Goal: Answer question/provide support: Share knowledge or assist other users

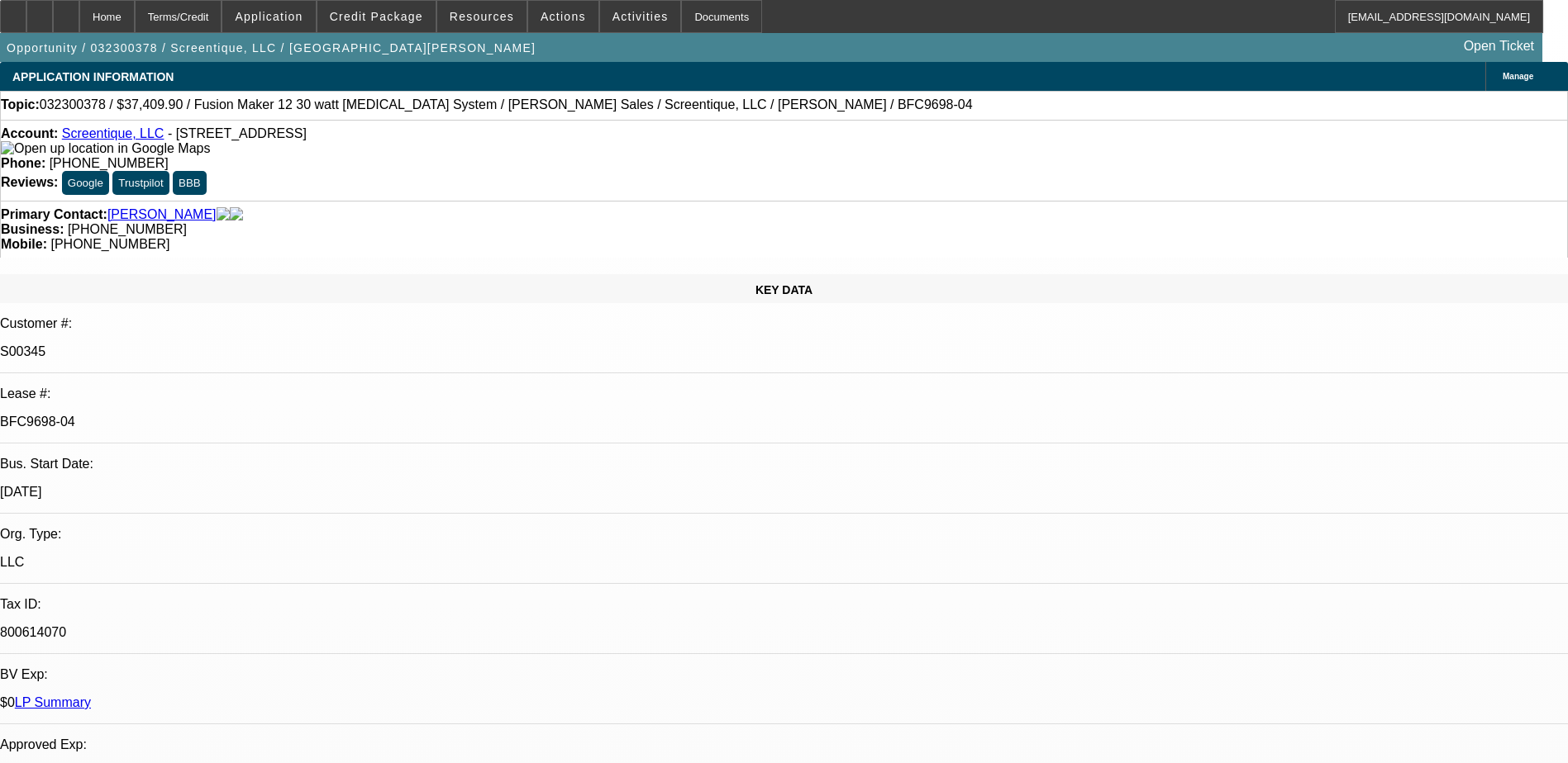
select select "0"
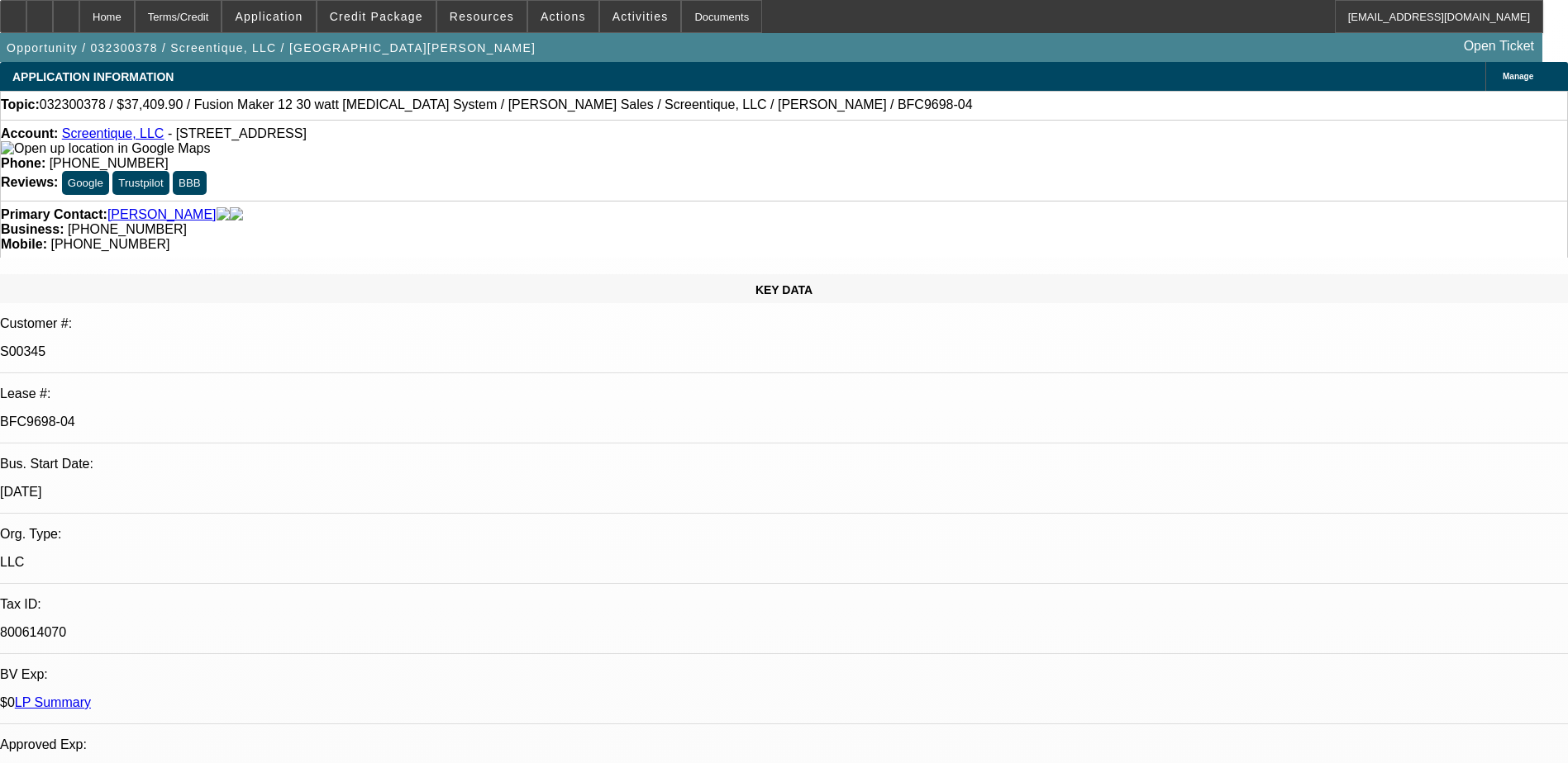
select select "0"
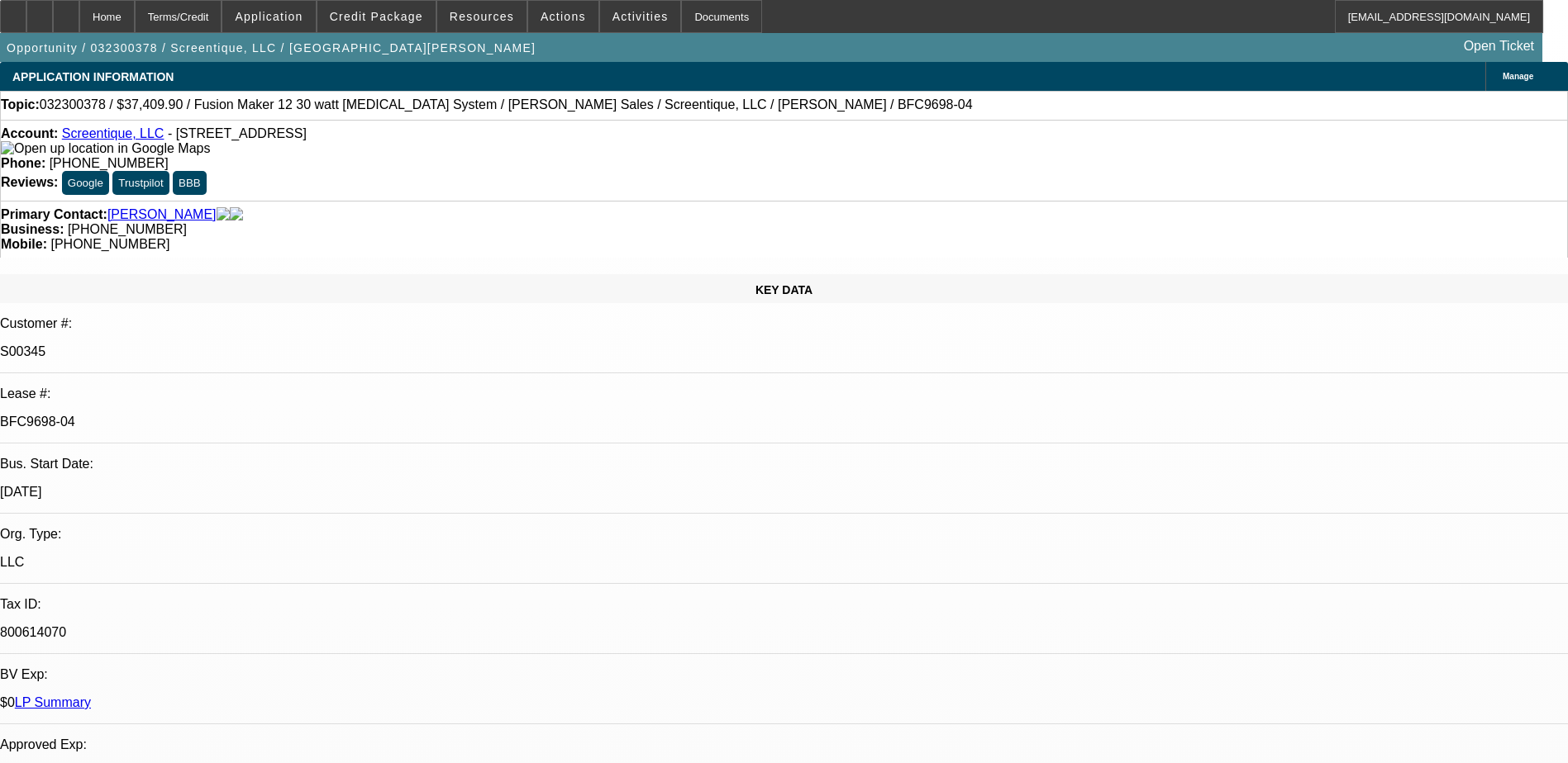
select select "0"
select select "1"
select select "2"
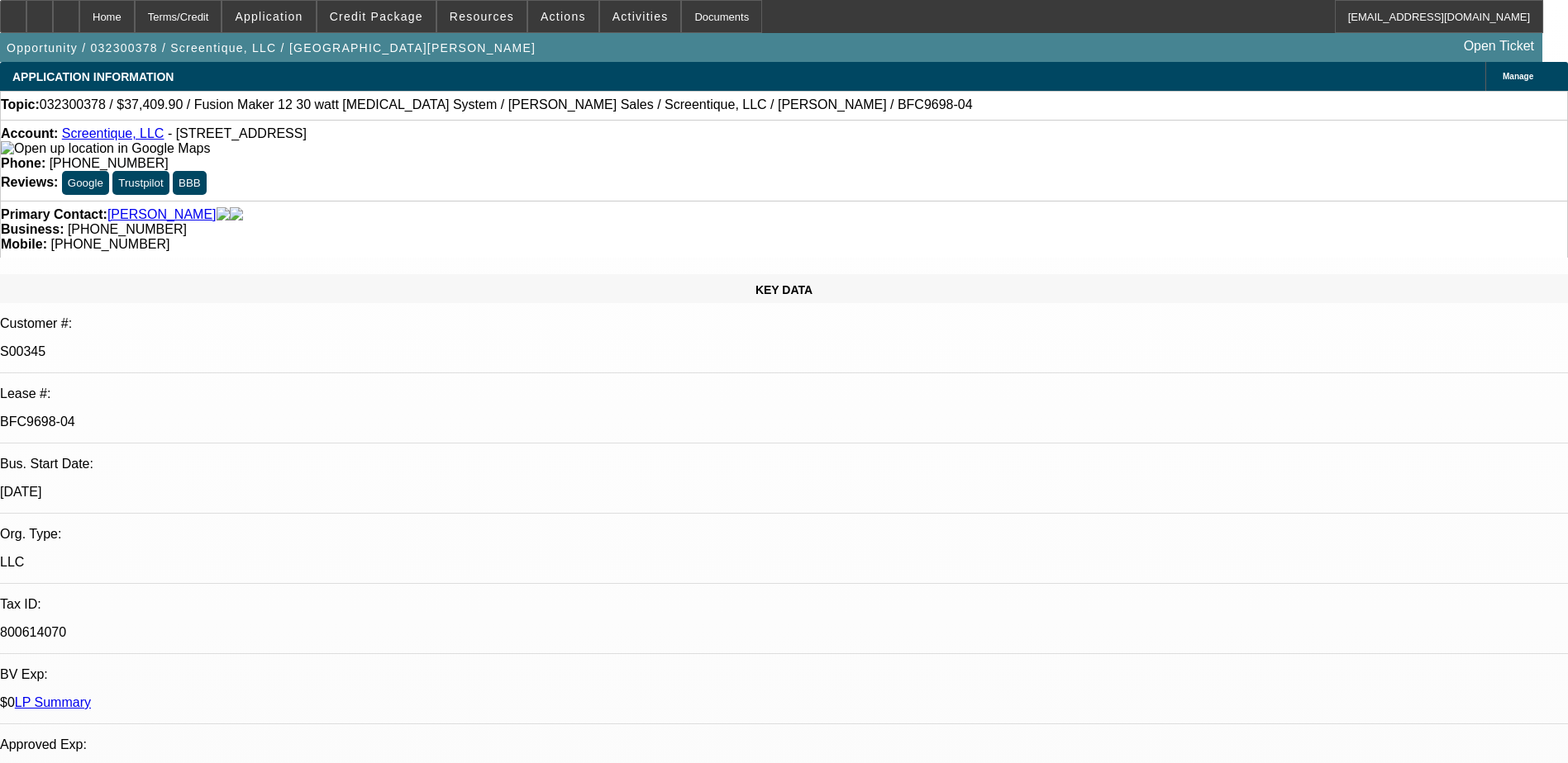
select select "1"
select select "2"
select select "1"
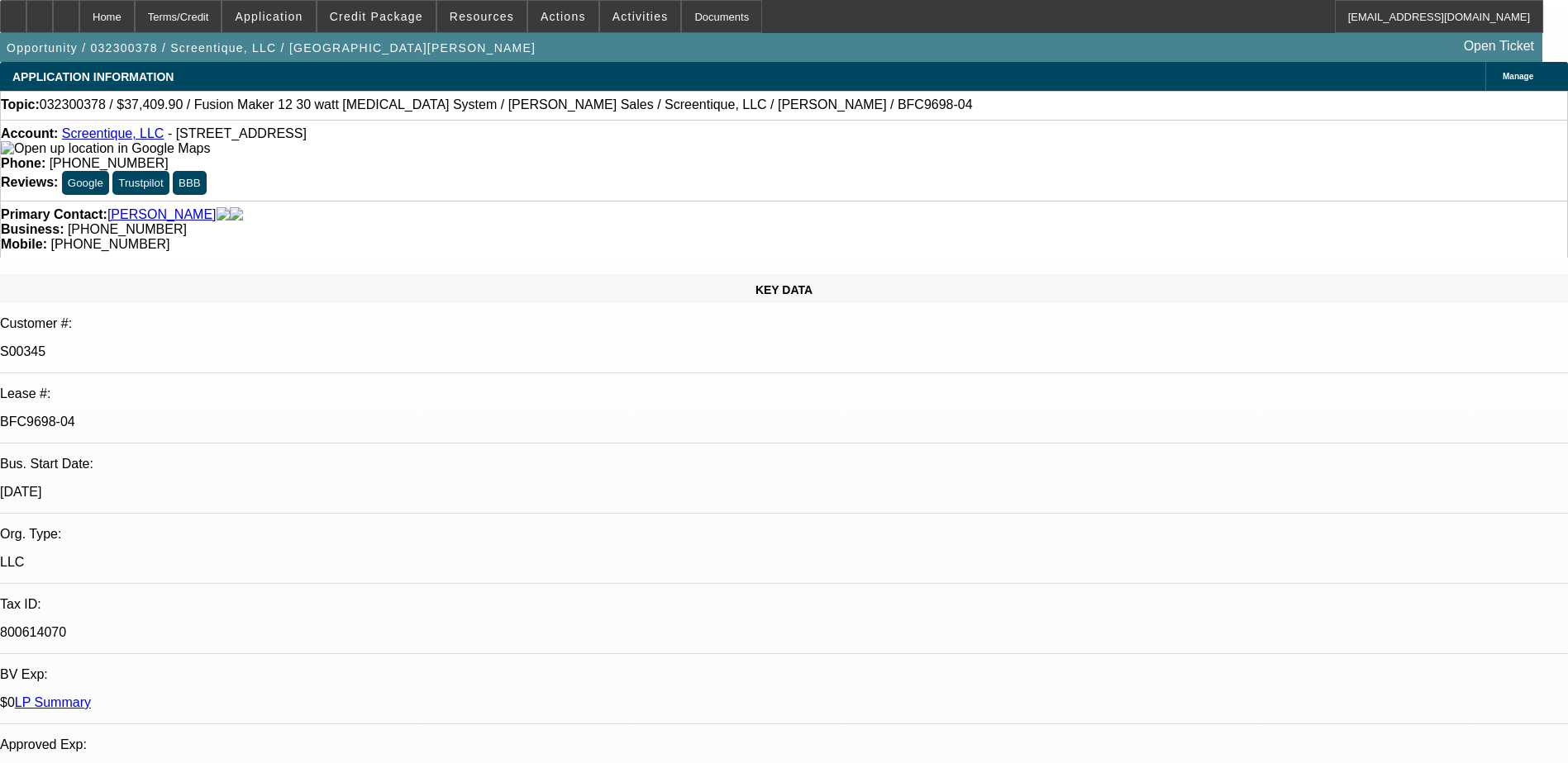
select select "2"
select select "1"
select select "2"
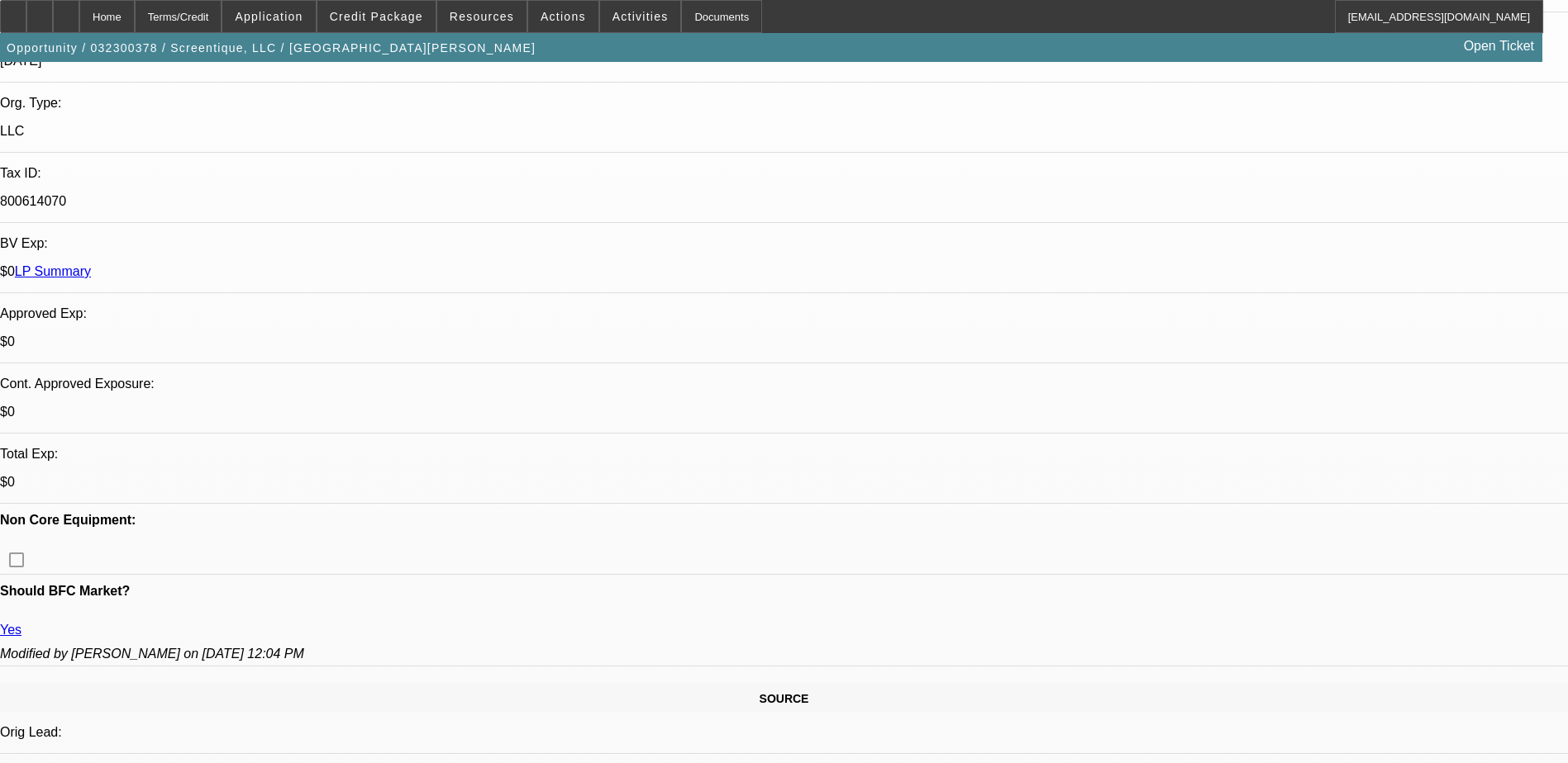
scroll to position [414, 0]
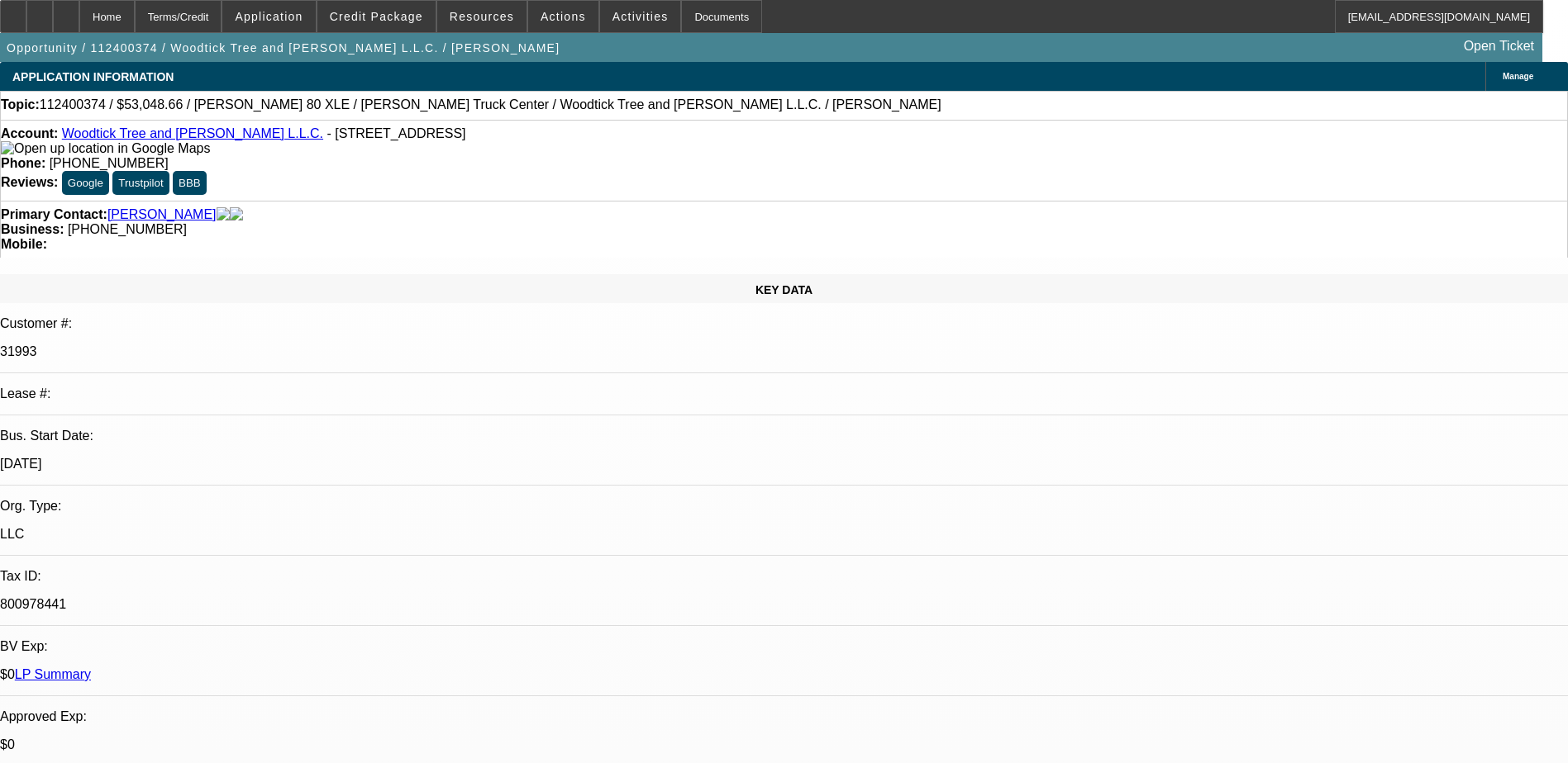
select select "0.15"
select select "2"
select select "0.1"
select select "0.15"
select select "2"
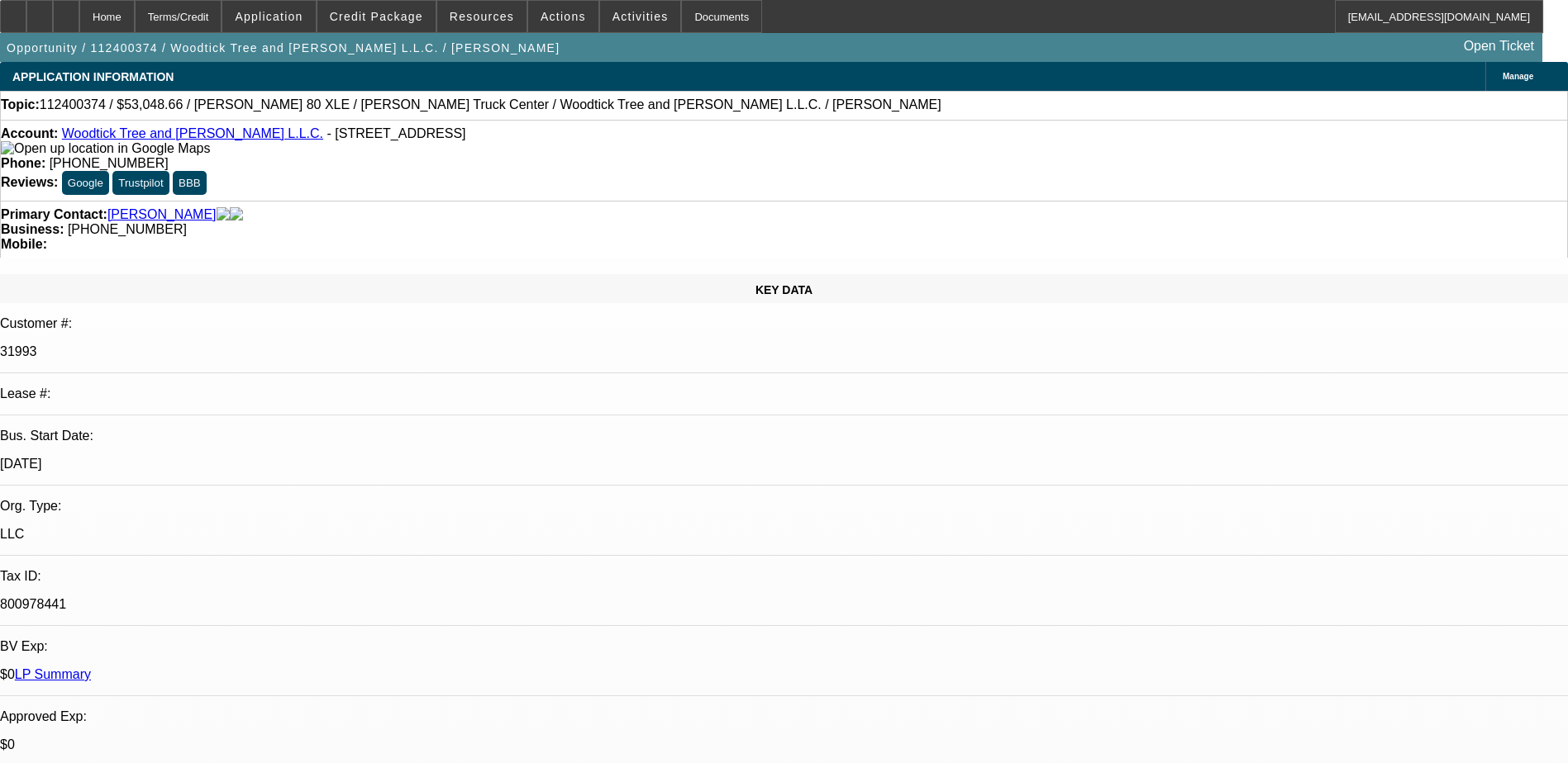
select select "0.1"
select select "0.15"
select select "2"
select select "0.1"
select select "0.15"
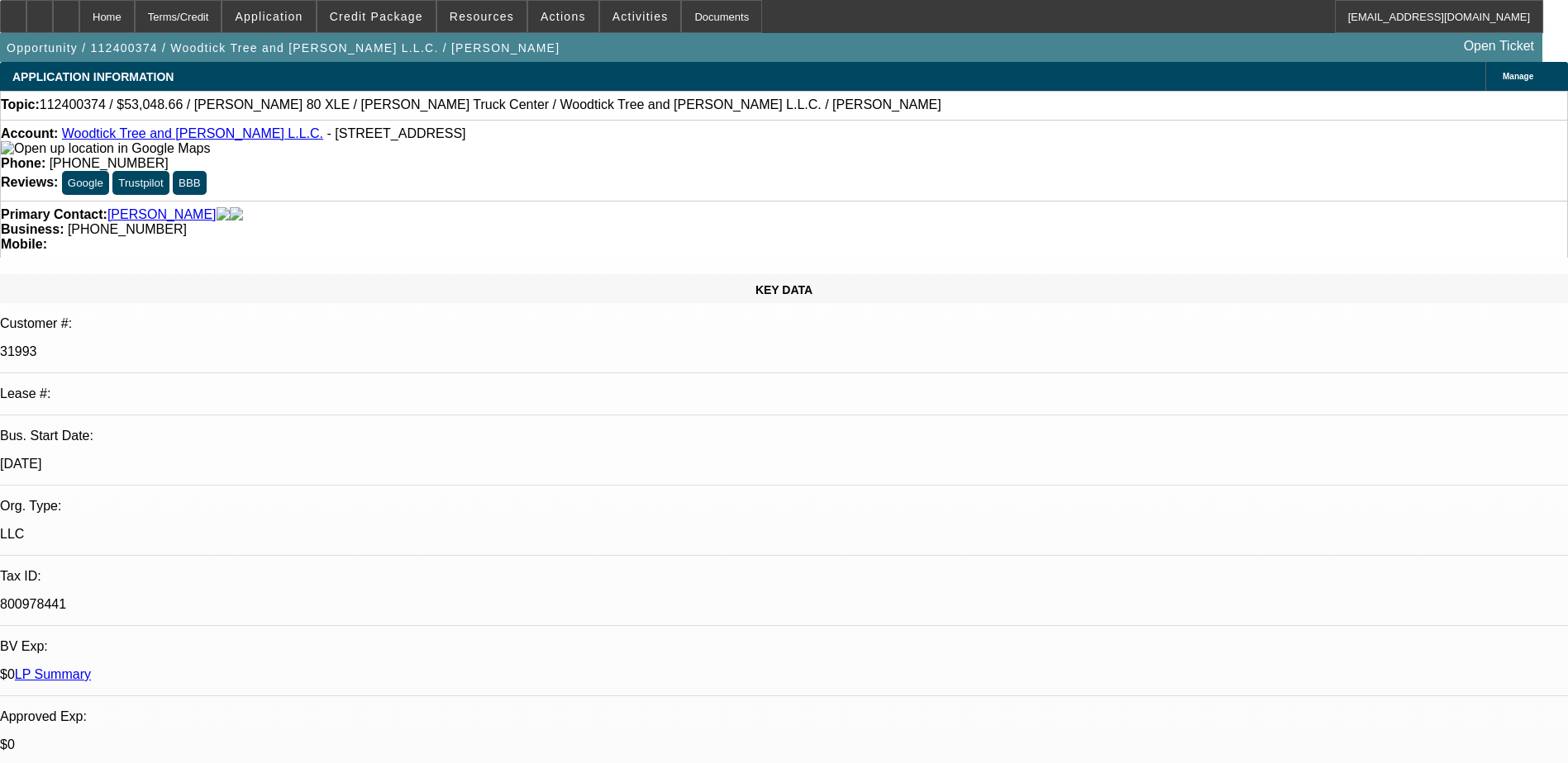
select select "2"
select select "0.1"
select select "1"
select select "2"
select select "4"
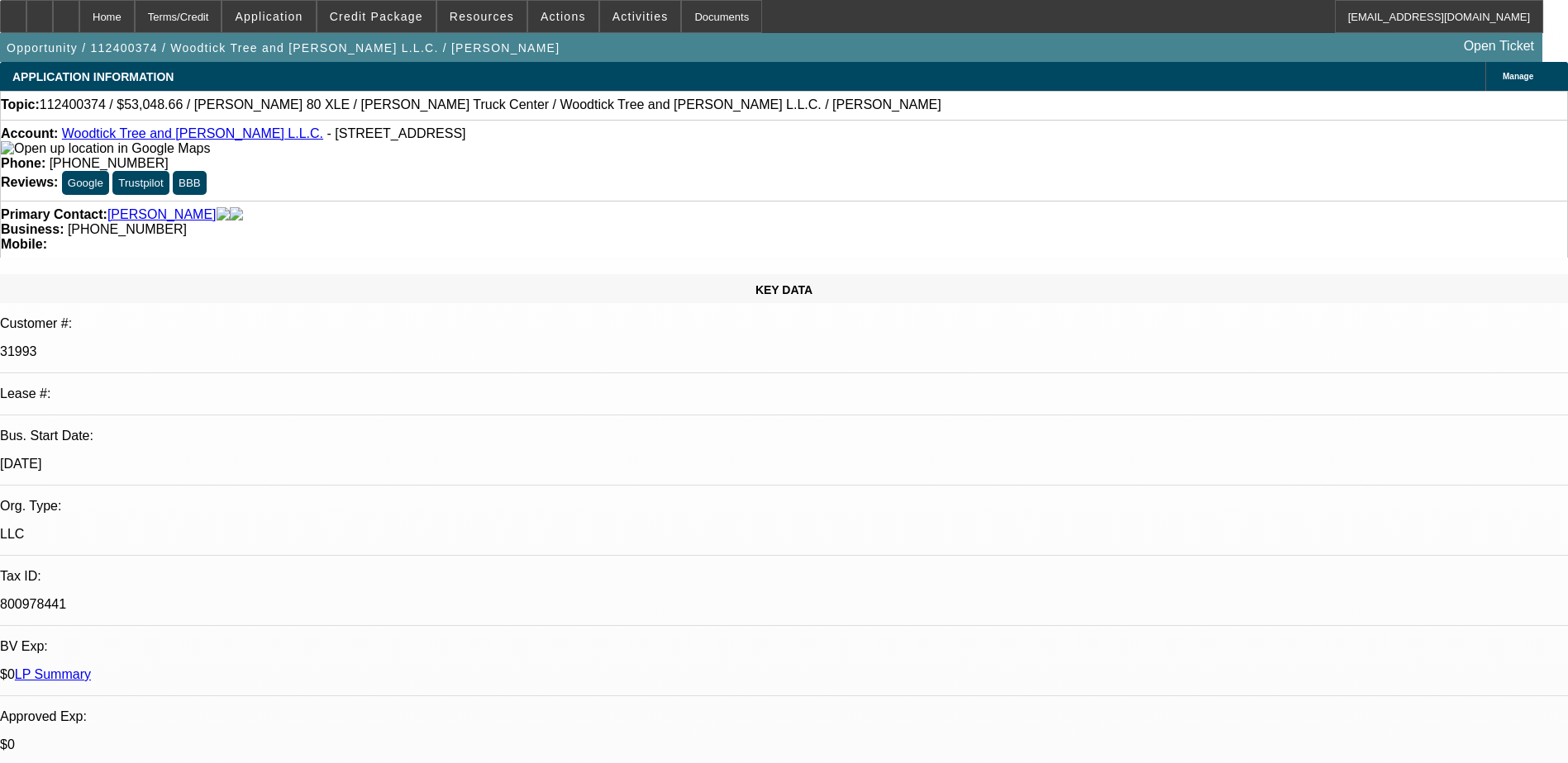
select select "1"
select select "2"
select select "4"
select select "1"
select select "2"
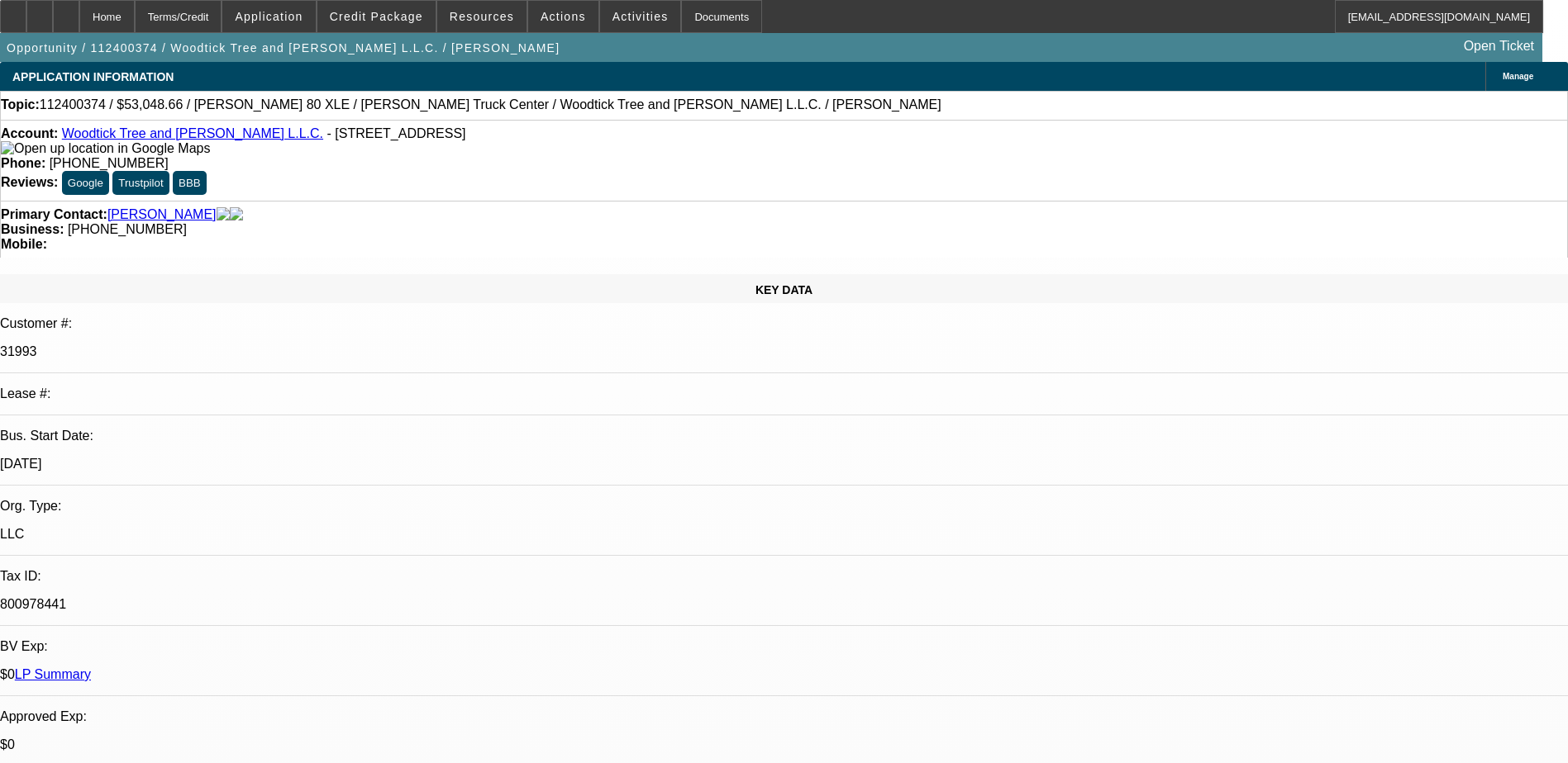
select select "4"
select select "1"
select select "2"
select select "4"
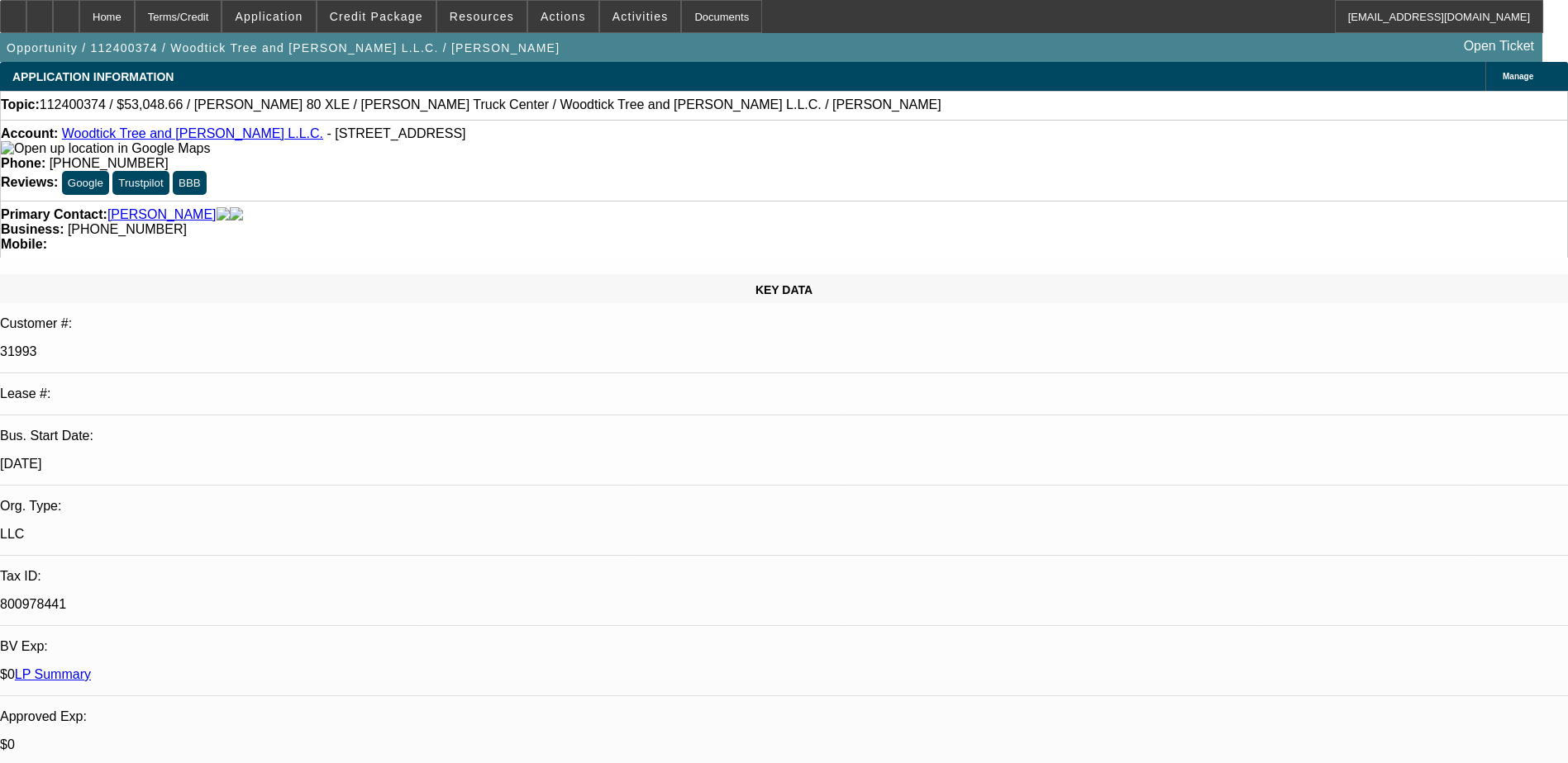
scroll to position [99, 0]
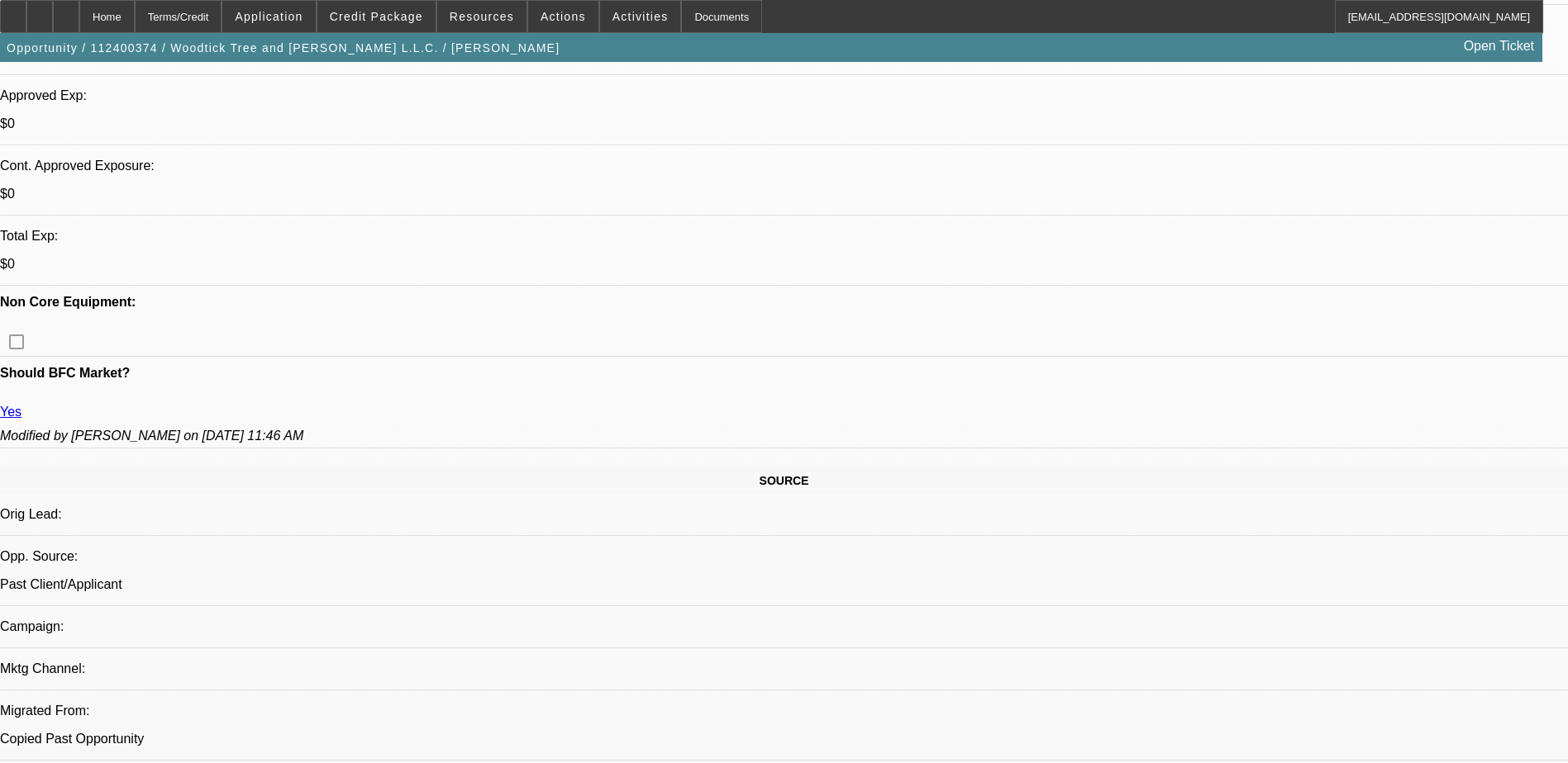
scroll to position [661, 0]
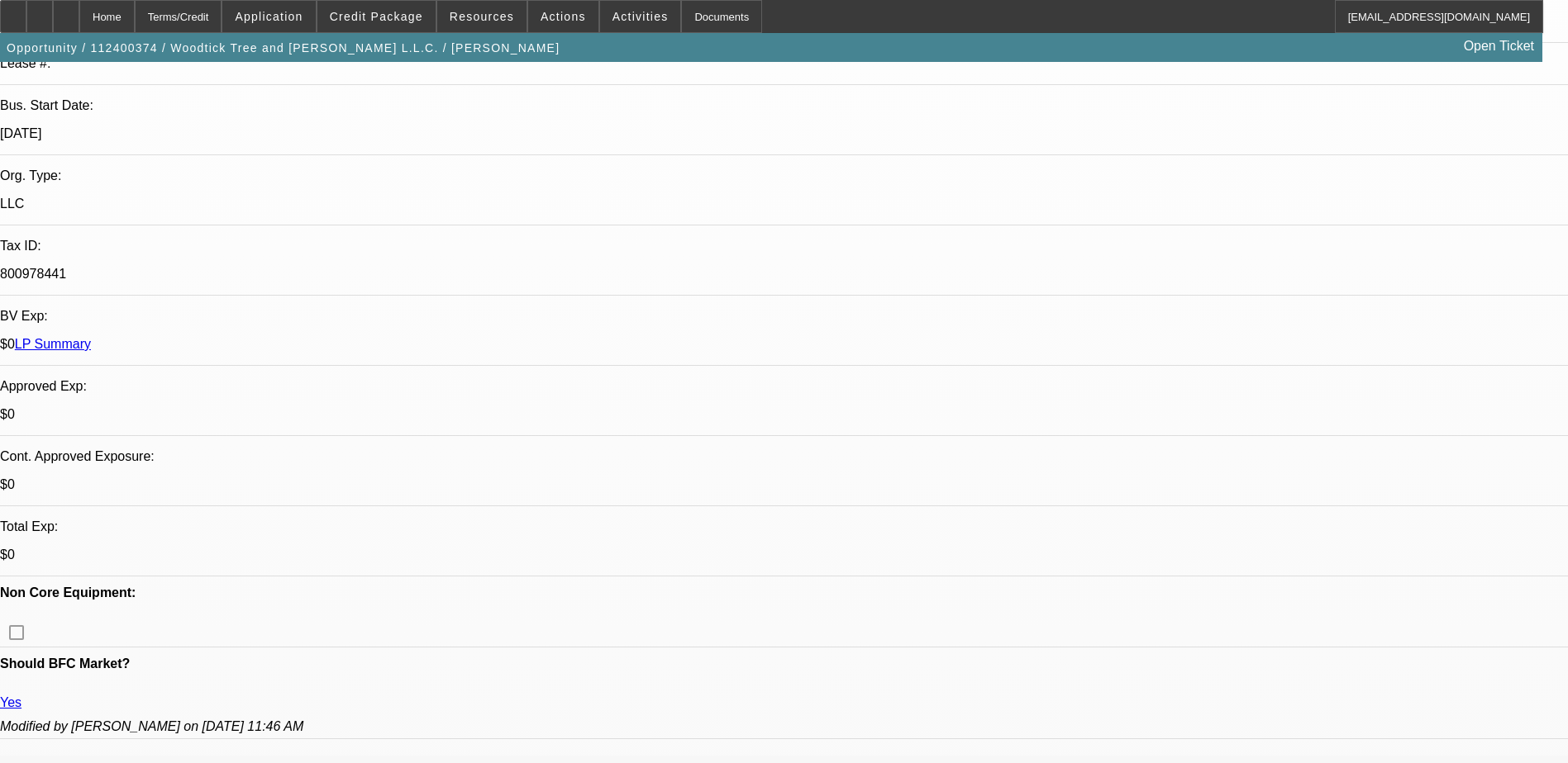
scroll to position [0, 0]
